Goal: Transaction & Acquisition: Purchase product/service

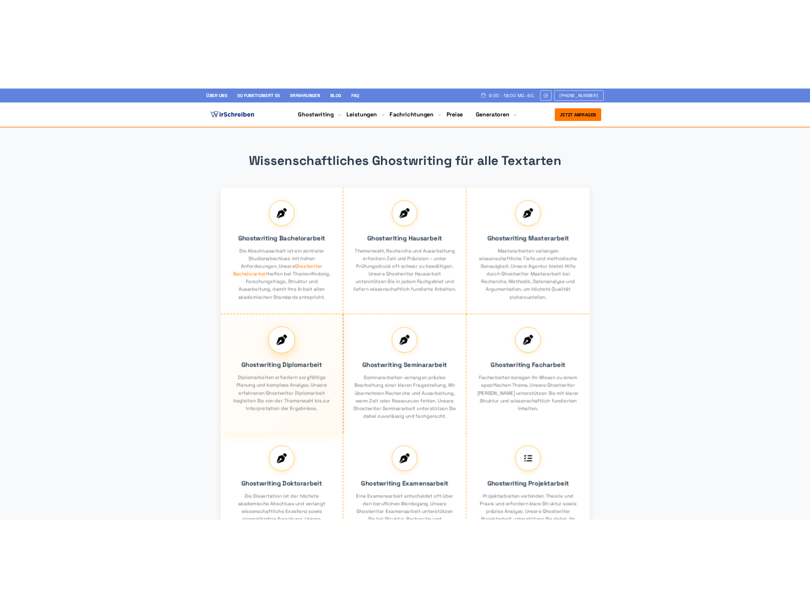
scroll to position [485, 0]
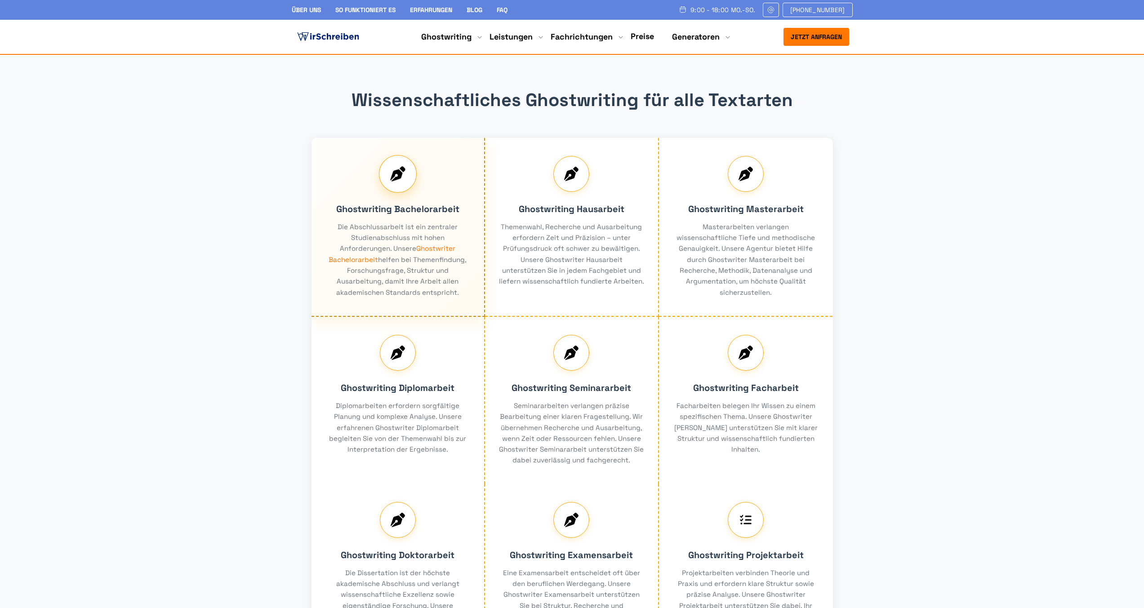
click at [443, 298] on div "Ghostwriting Bachelorarbeit Die Abschlussarbeit ist ein zentraler Studienabschl…" at bounding box center [398, 227] width 174 height 179
drag, startPoint x: 445, startPoint y: 280, endPoint x: 439, endPoint y: 290, distance: 11.7
click at [439, 290] on div "Ghostwriting Bachelorarbeit Die Abschlussarbeit ist ein zentraler Studienabschl…" at bounding box center [398, 227] width 174 height 179
click at [445, 276] on div "Ghostwriting Bachelorarbeit Die Abschlussarbeit ist ein zentraler Studienabschl…" at bounding box center [398, 227] width 174 height 179
drag, startPoint x: 427, startPoint y: 280, endPoint x: 426, endPoint y: 288, distance: 8.3
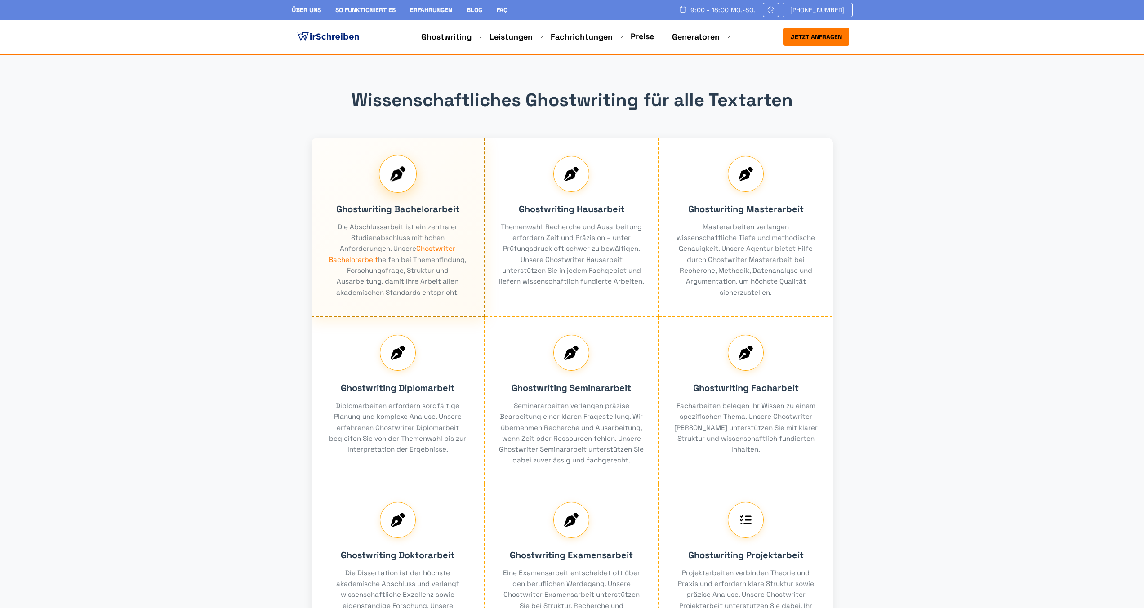
click at [426, 288] on div "Ghostwriting Bachelorarbeit Die Abschlussarbeit ist ein zentraler Studienabschl…" at bounding box center [398, 227] width 174 height 179
click at [429, 282] on div "Ghostwriting Bachelorarbeit Die Abschlussarbeit ist ein zentraler Studienabschl…" at bounding box center [398, 227] width 174 height 179
click at [348, 294] on div "Ghostwriting Bachelorarbeit Die Abschlussarbeit ist ein zentraler Studienabschl…" at bounding box center [398, 227] width 174 height 179
click at [348, 296] on div "Ghostwriting Bachelorarbeit Die Abschlussarbeit ist ein zentraler Studienabschl…" at bounding box center [398, 227] width 174 height 179
click at [413, 244] on div "Ghostwriting Bachelorarbeit Die Abschlussarbeit ist ein zentraler Studienabschl…" at bounding box center [398, 227] width 174 height 179
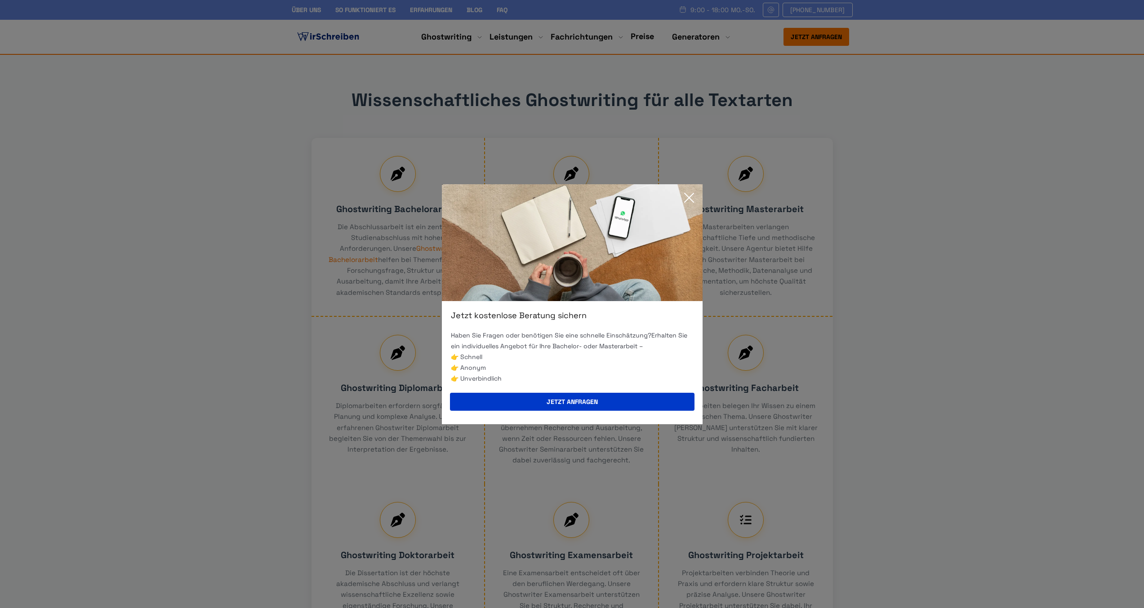
click at [692, 195] on icon at bounding box center [689, 198] width 18 height 18
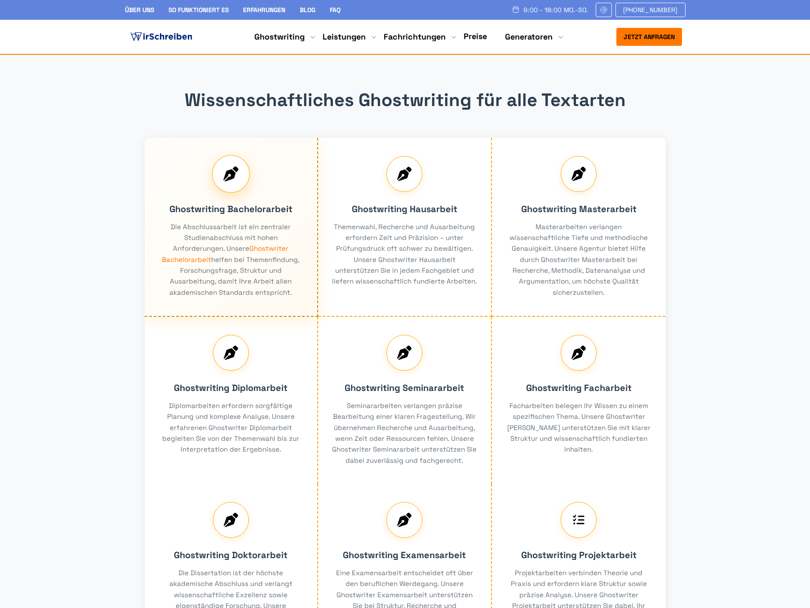
scroll to position [485, 0]
